Goal: Transaction & Acquisition: Purchase product/service

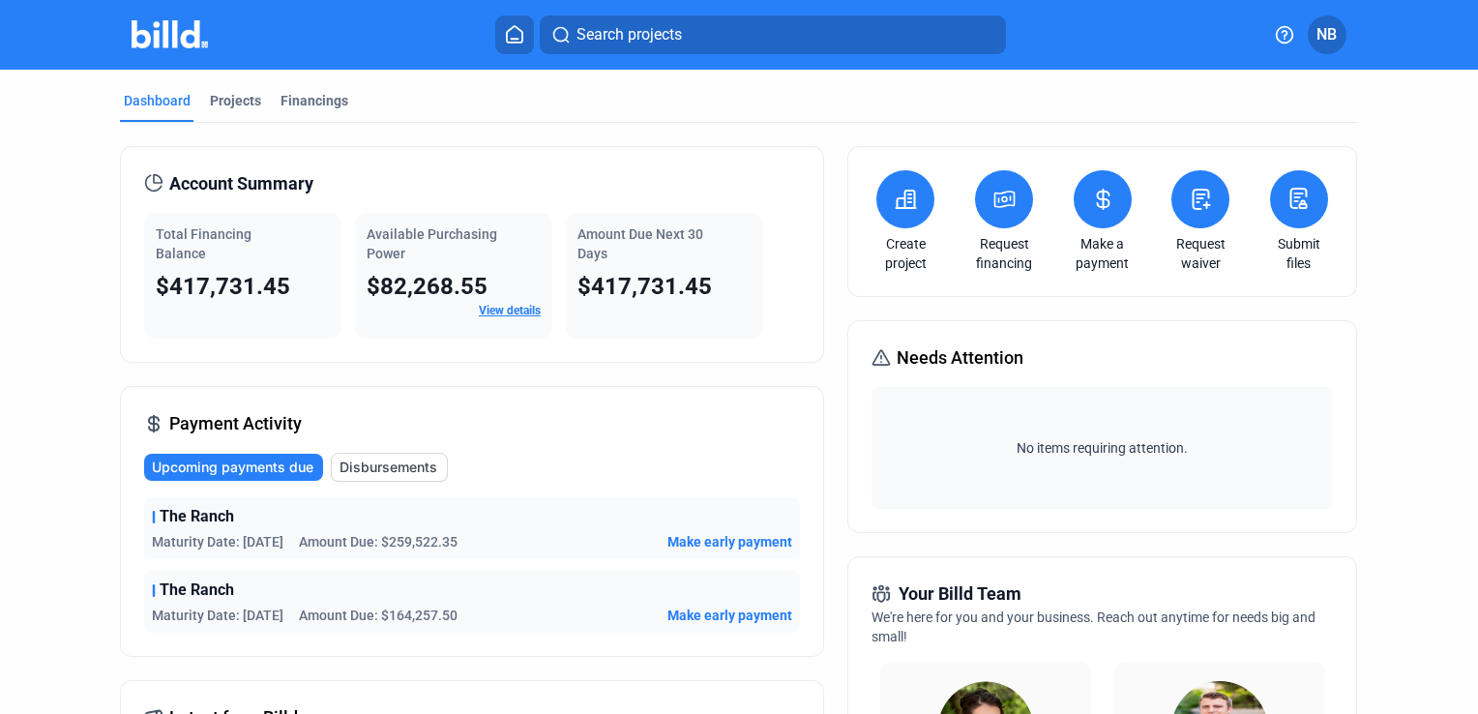
click at [790, 266] on div "Total Financing Balance $417,731.45 Available Purchasing Power $82,268.55 View …" at bounding box center [472, 276] width 656 height 126
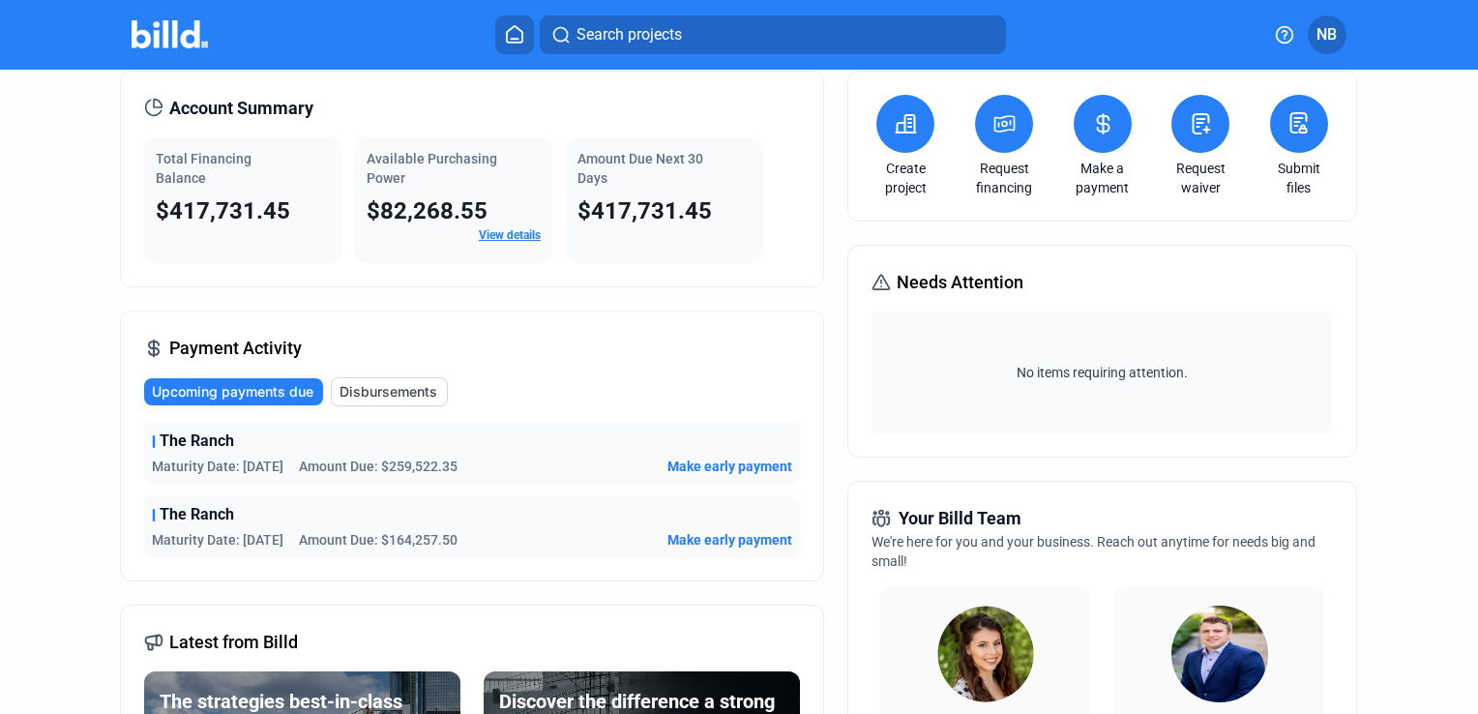
scroll to position [97, 0]
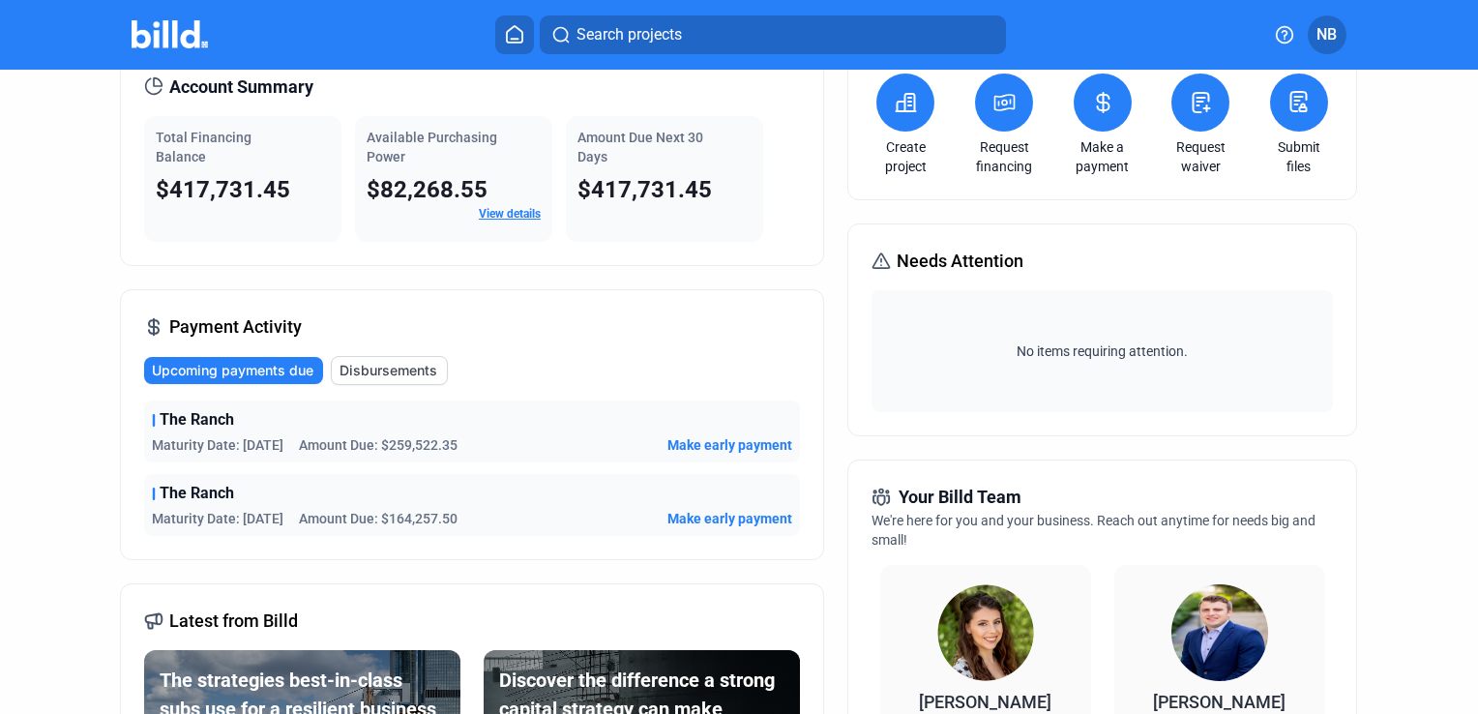
click at [624, 423] on div "The Ranch" at bounding box center [472, 419] width 640 height 23
drag, startPoint x: 712, startPoint y: 439, endPoint x: 703, endPoint y: 432, distance: 11.0
click at [712, 432] on div "The Ranch Maturity Date: 8/26/25 Amount Due: $259,522.35 Make early payment" at bounding box center [472, 431] width 656 height 62
click at [697, 447] on span "Make early payment" at bounding box center [729, 444] width 125 height 19
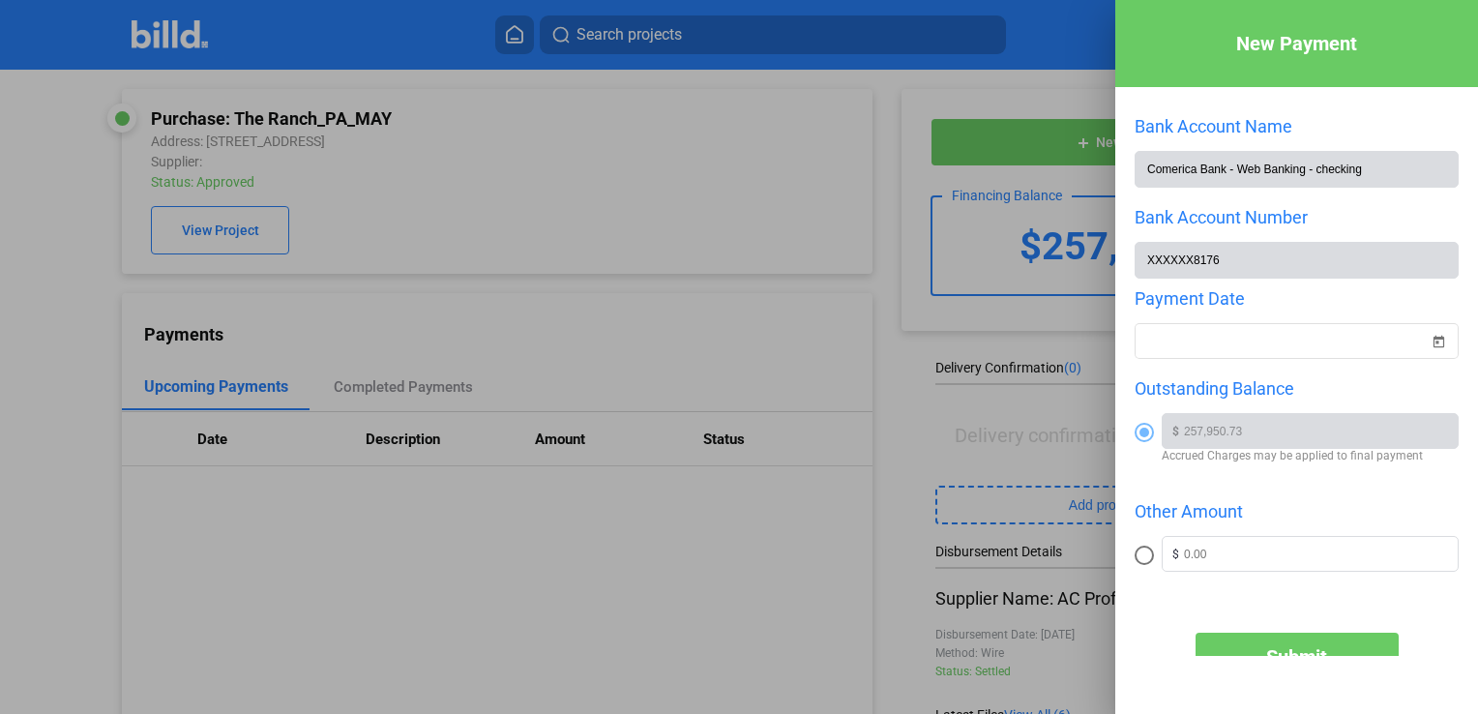
click at [890, 177] on div at bounding box center [739, 357] width 1478 height 714
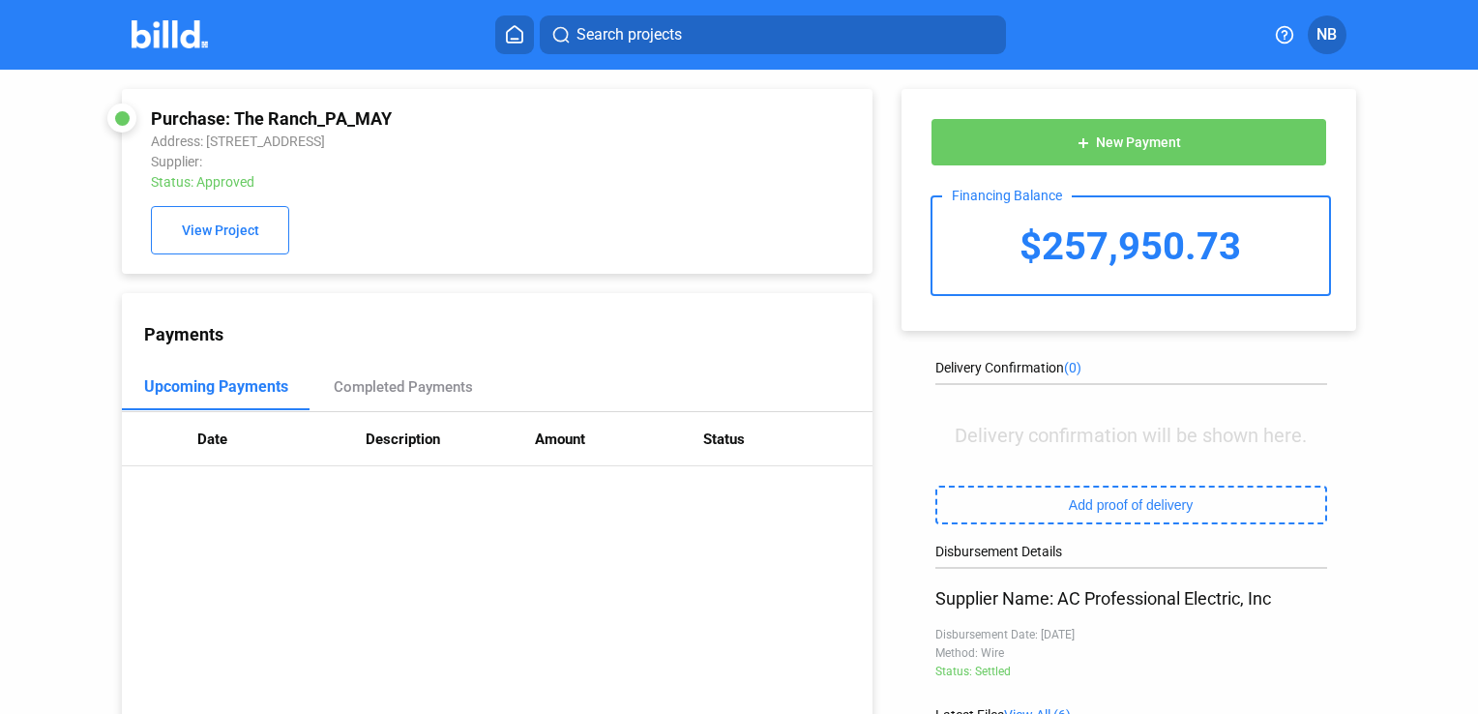
click at [516, 43] on icon at bounding box center [514, 34] width 15 height 16
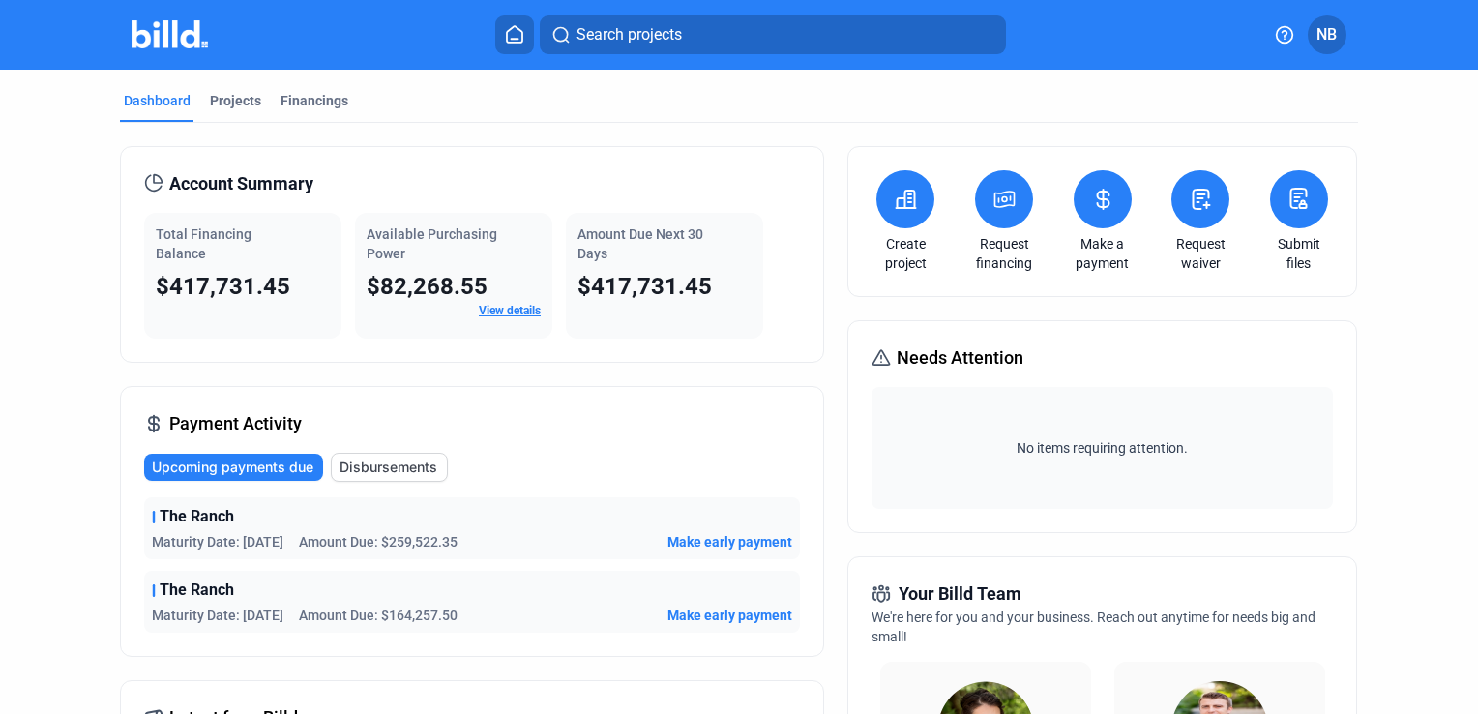
click at [706, 615] on span "Make early payment" at bounding box center [729, 614] width 125 height 19
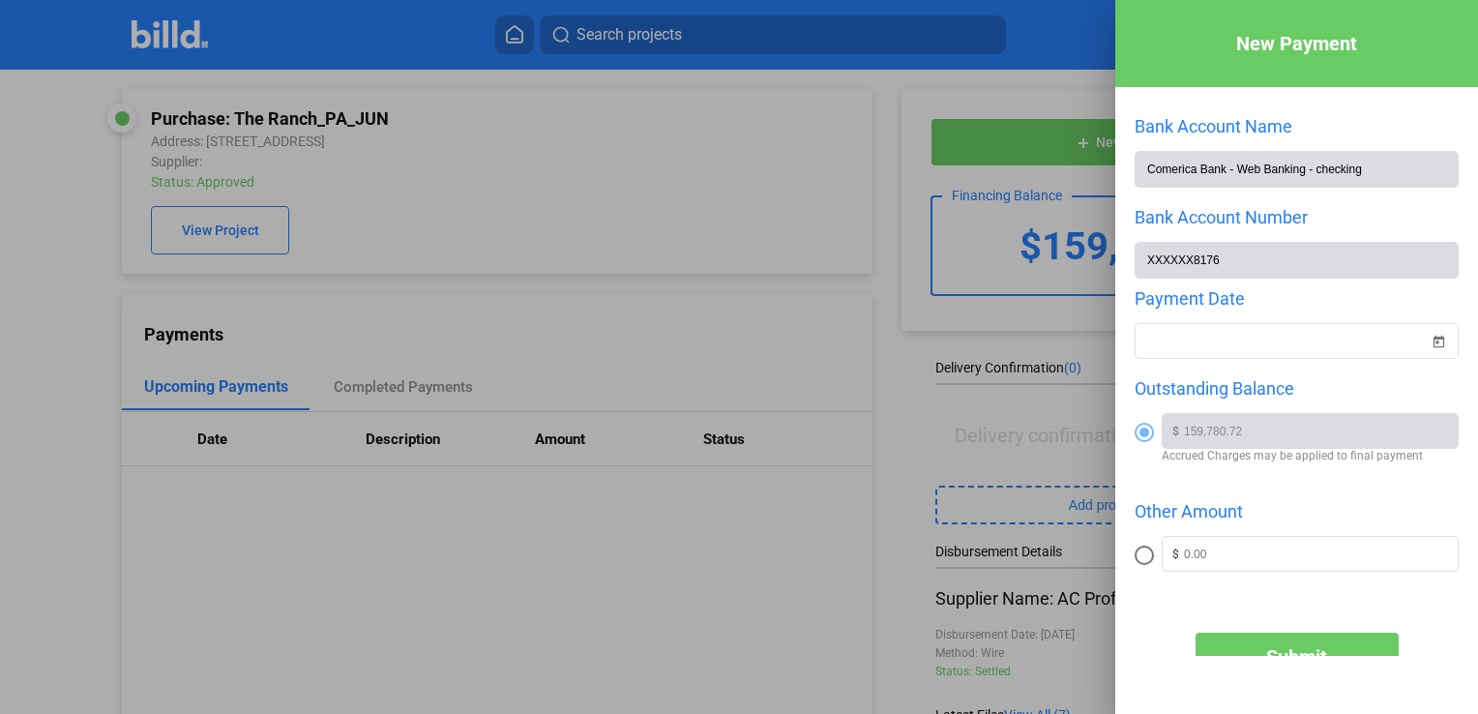
click at [874, 158] on div at bounding box center [739, 357] width 1478 height 714
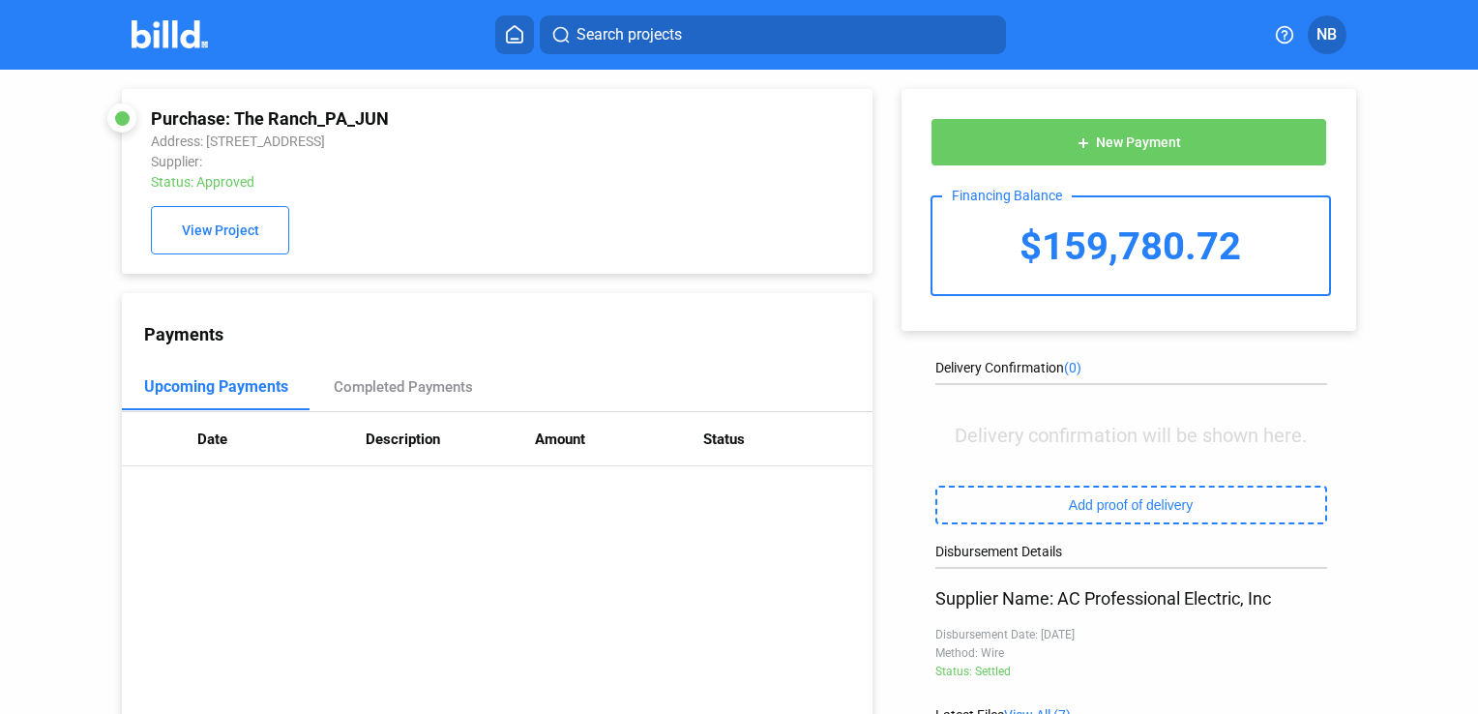
click at [504, 25] on home-icon at bounding box center [514, 34] width 23 height 18
